Goal: Task Accomplishment & Management: Use online tool/utility

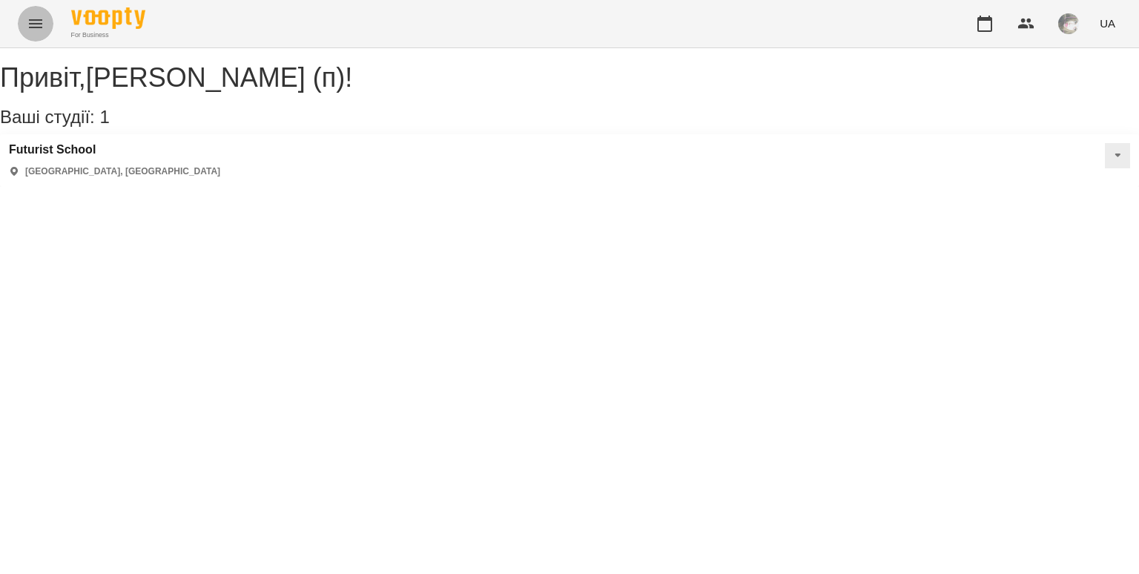
click at [48, 18] on button "Menu" at bounding box center [36, 24] width 36 height 36
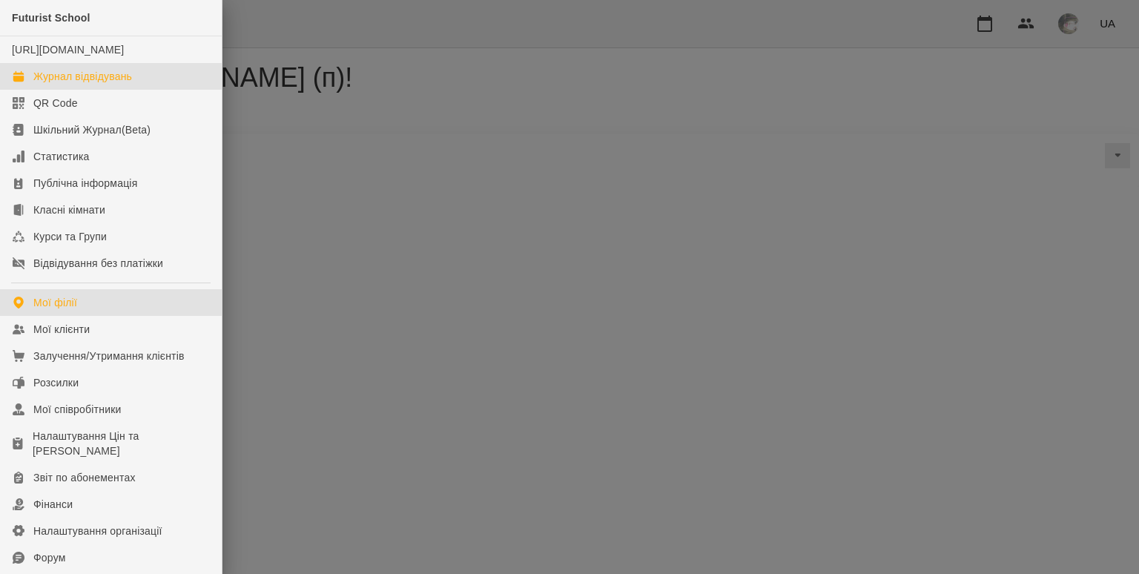
click at [72, 84] on div "Журнал відвідувань" at bounding box center [82, 76] width 99 height 15
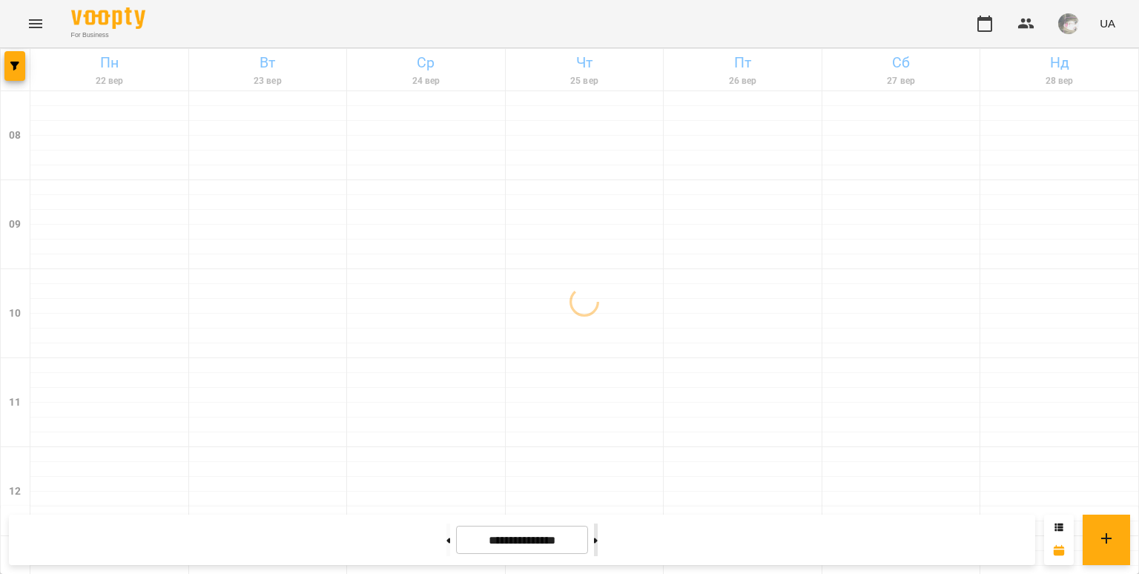
click at [598, 542] on icon at bounding box center [596, 541] width 4 height 6
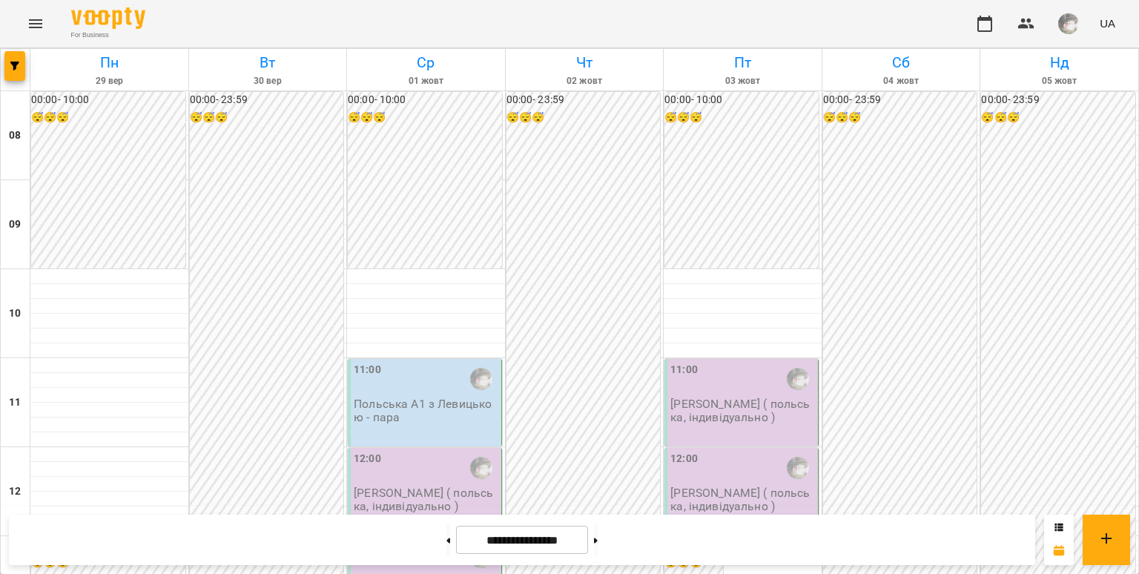
scroll to position [919, 0]
click at [446, 541] on icon at bounding box center [448, 541] width 4 height 6
type input "**********"
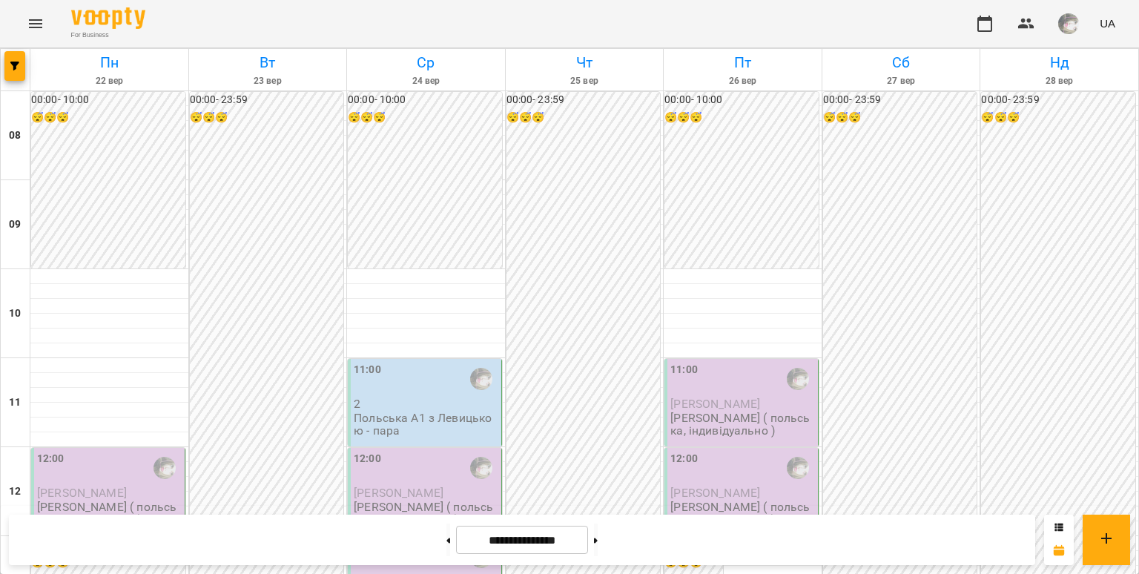
scroll to position [231, 0]
click at [122, 486] on p "[PERSON_NAME]" at bounding box center [109, 492] width 145 height 13
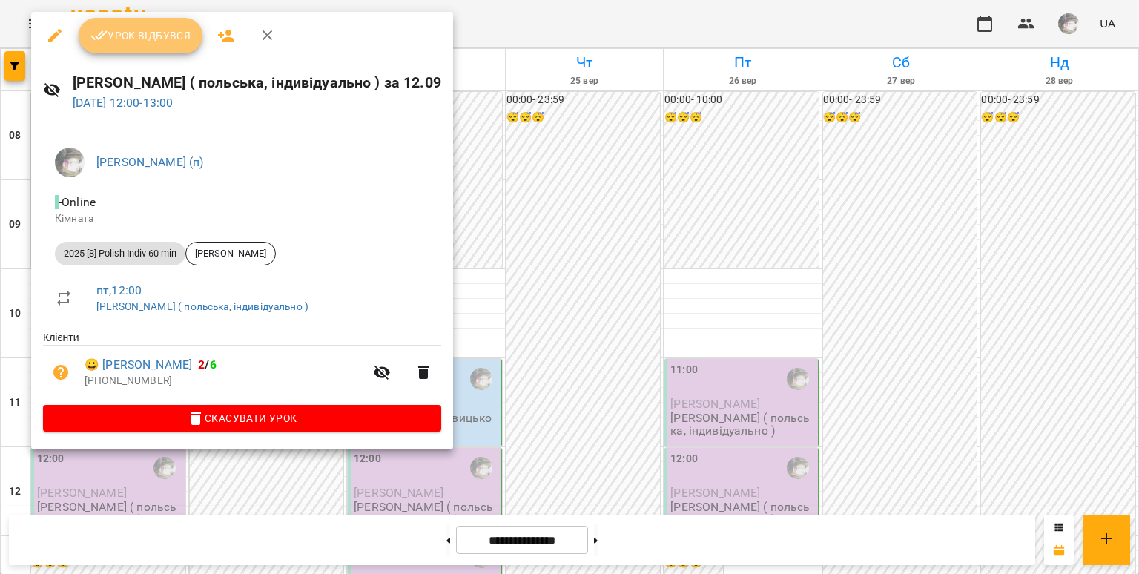
click at [156, 41] on span "Урок відбувся" at bounding box center [140, 36] width 101 height 18
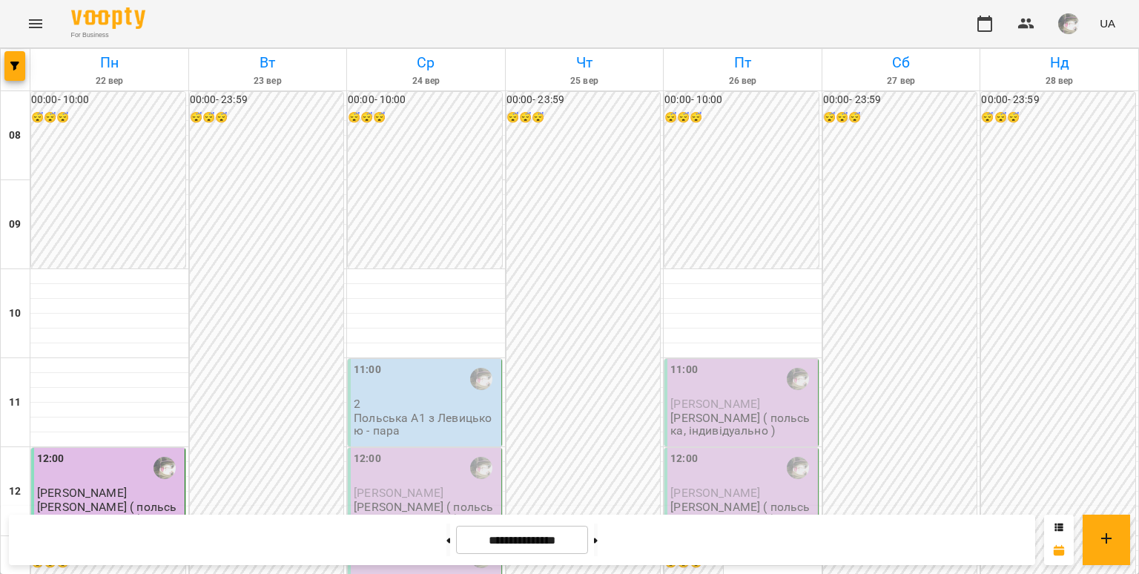
scroll to position [435, 0]
